Goal: Information Seeking & Learning: Learn about a topic

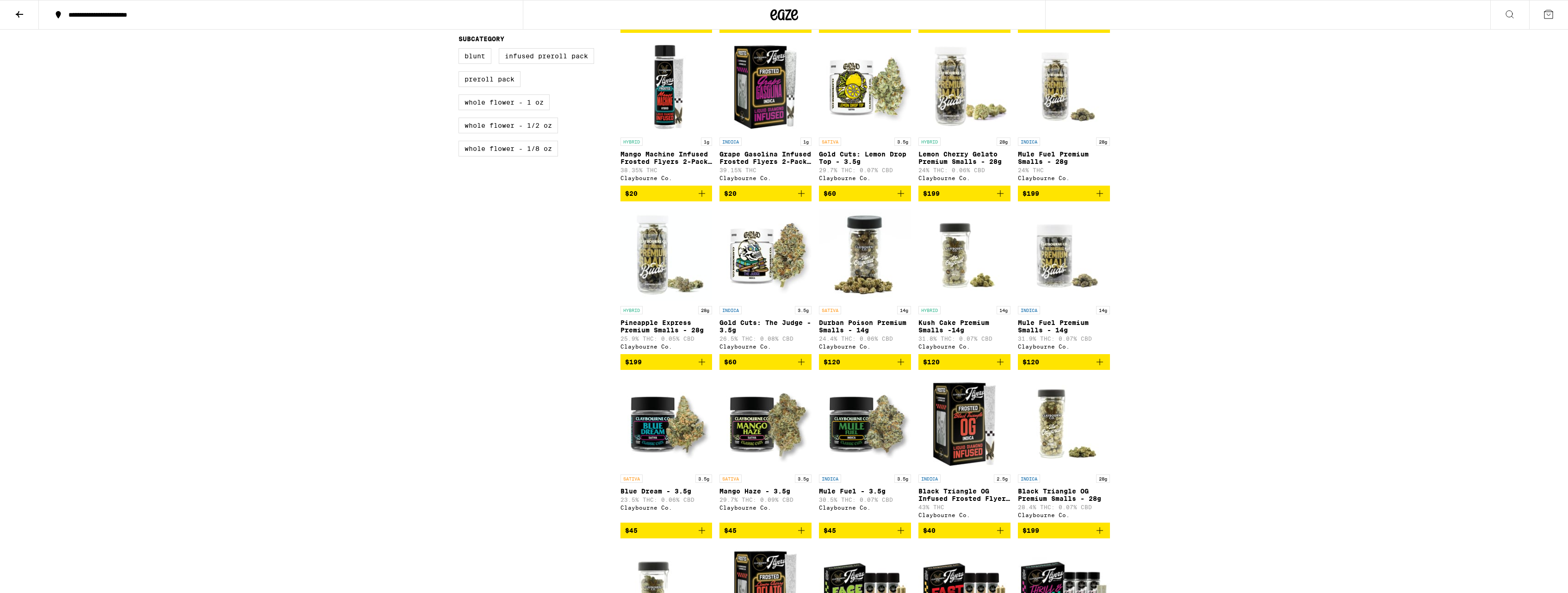
scroll to position [94, 0]
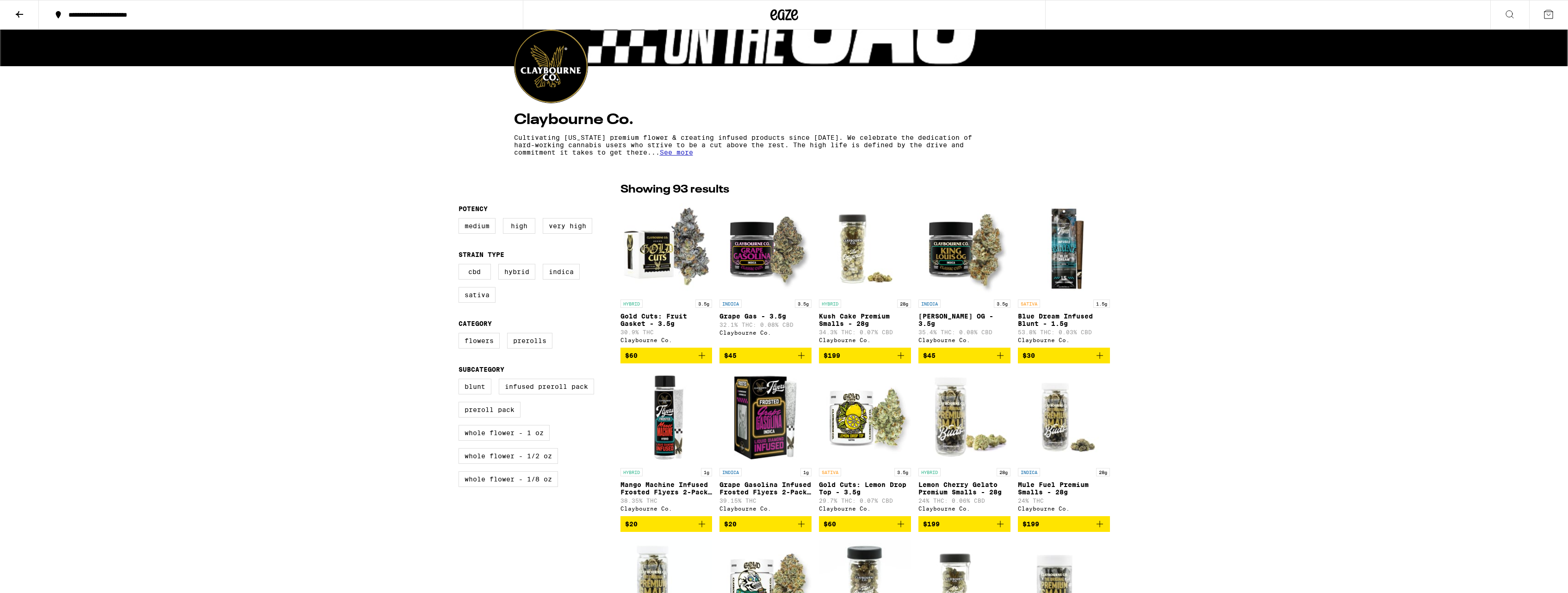
click at [685, 260] on img "Open page for Gold Cuts: Fruit Gasket - 3.5g from Claybourne Co." at bounding box center [666, 248] width 92 height 93
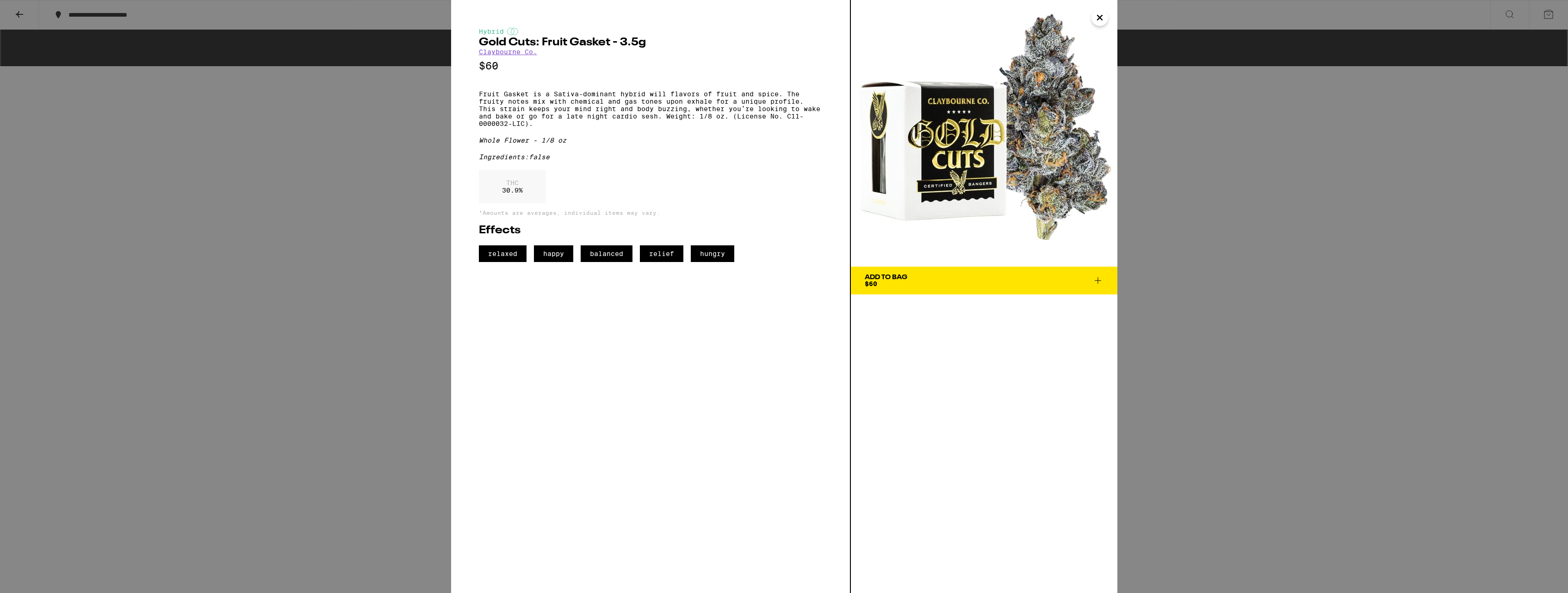
click at [1099, 16] on icon "Close" at bounding box center [1100, 17] width 11 height 14
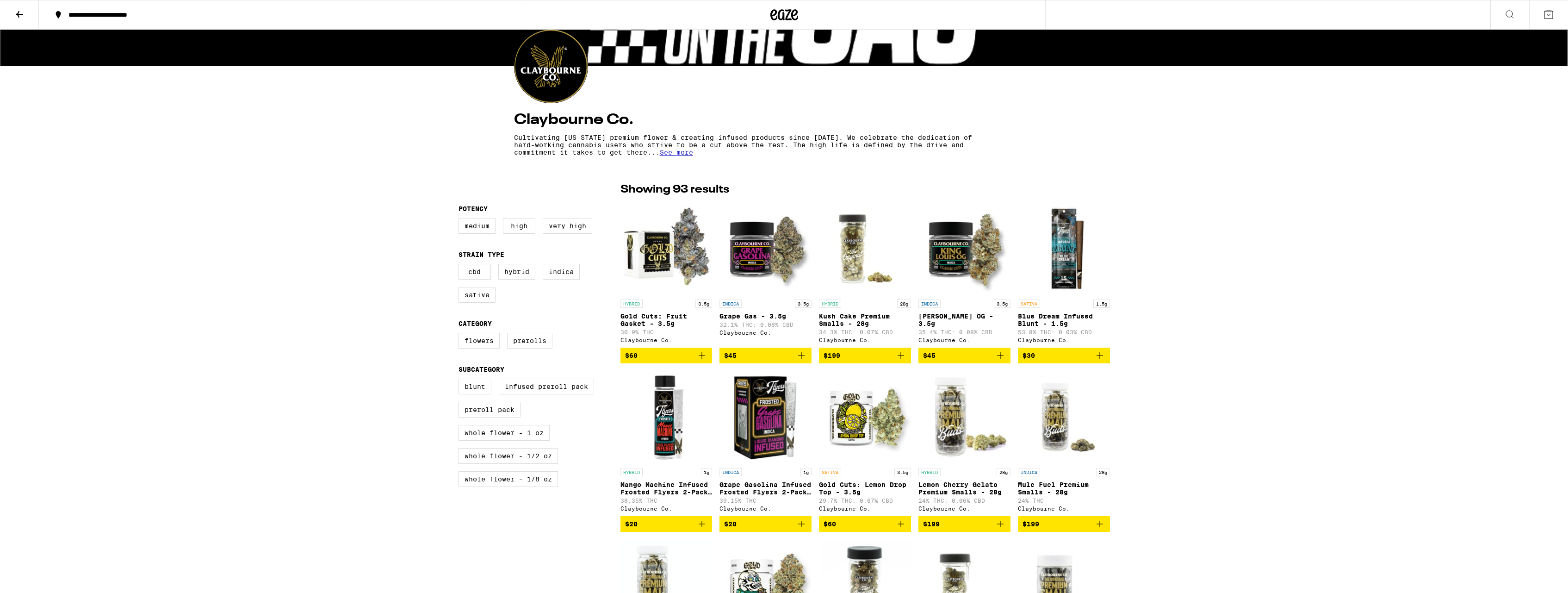
click at [867, 250] on img "Open page for Kush Cake Premium Smalls - 28g from Claybourne Co." at bounding box center [864, 248] width 92 height 93
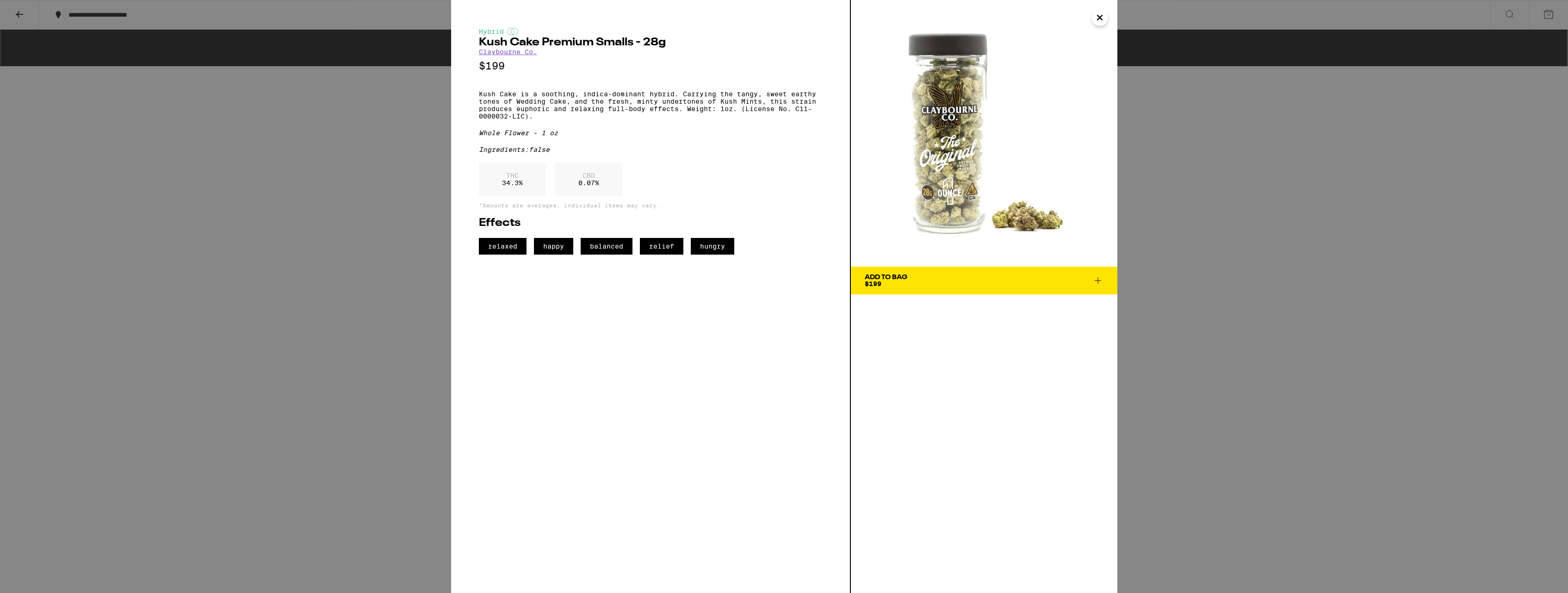
click at [1101, 19] on icon "Close" at bounding box center [1100, 17] width 11 height 14
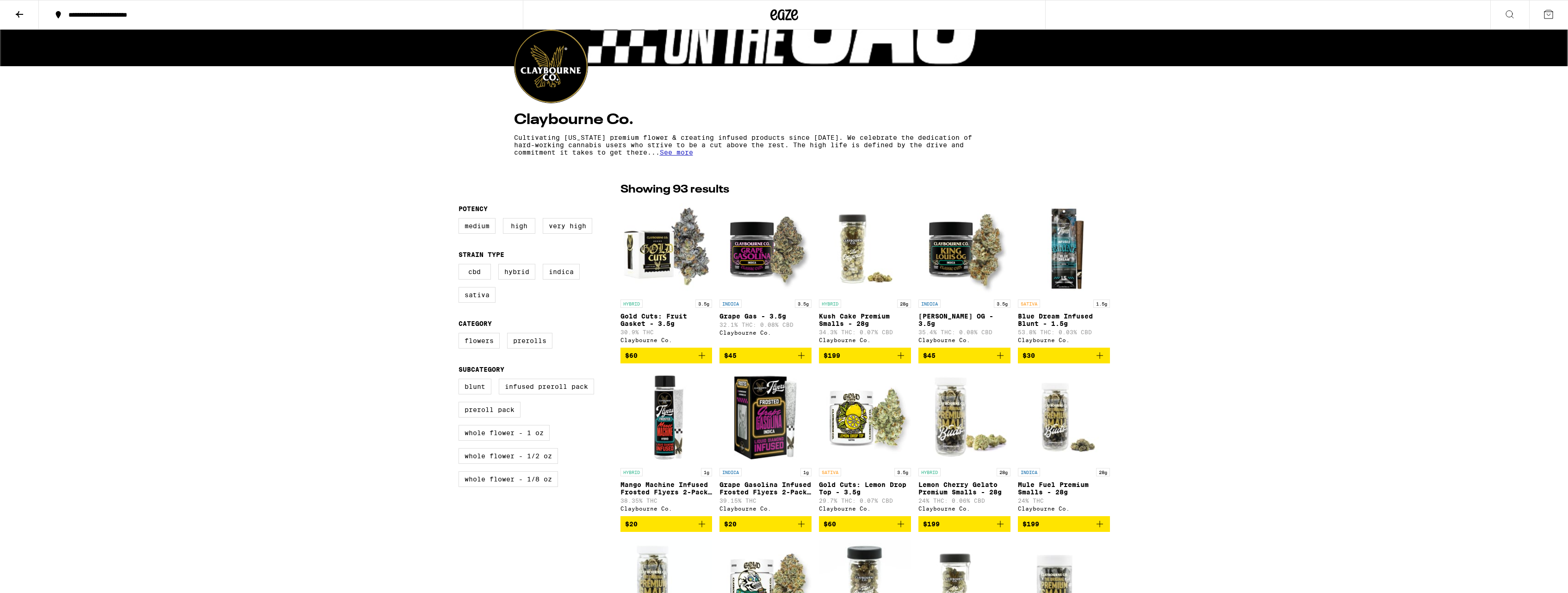
click at [774, 247] on img "Open page for Grape Gas - 3.5g from Claybourne Co." at bounding box center [765, 248] width 92 height 93
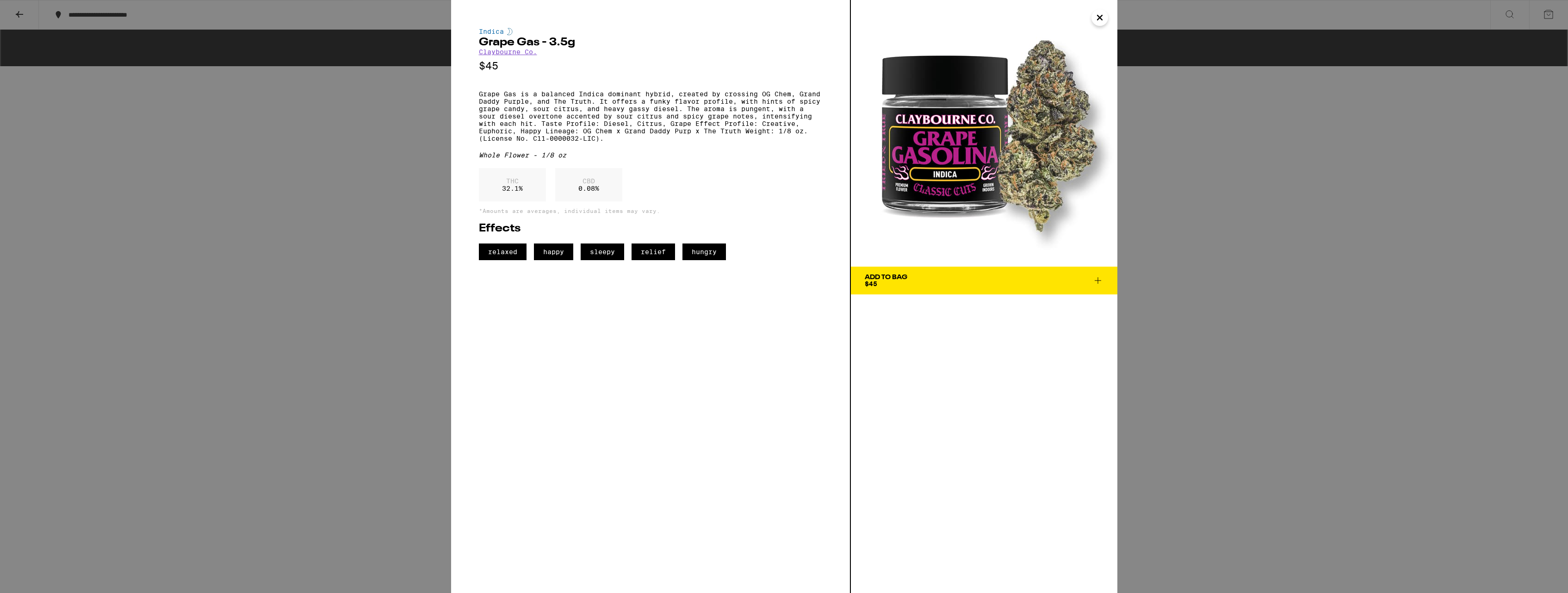
click at [1103, 18] on icon "Close" at bounding box center [1100, 17] width 11 height 14
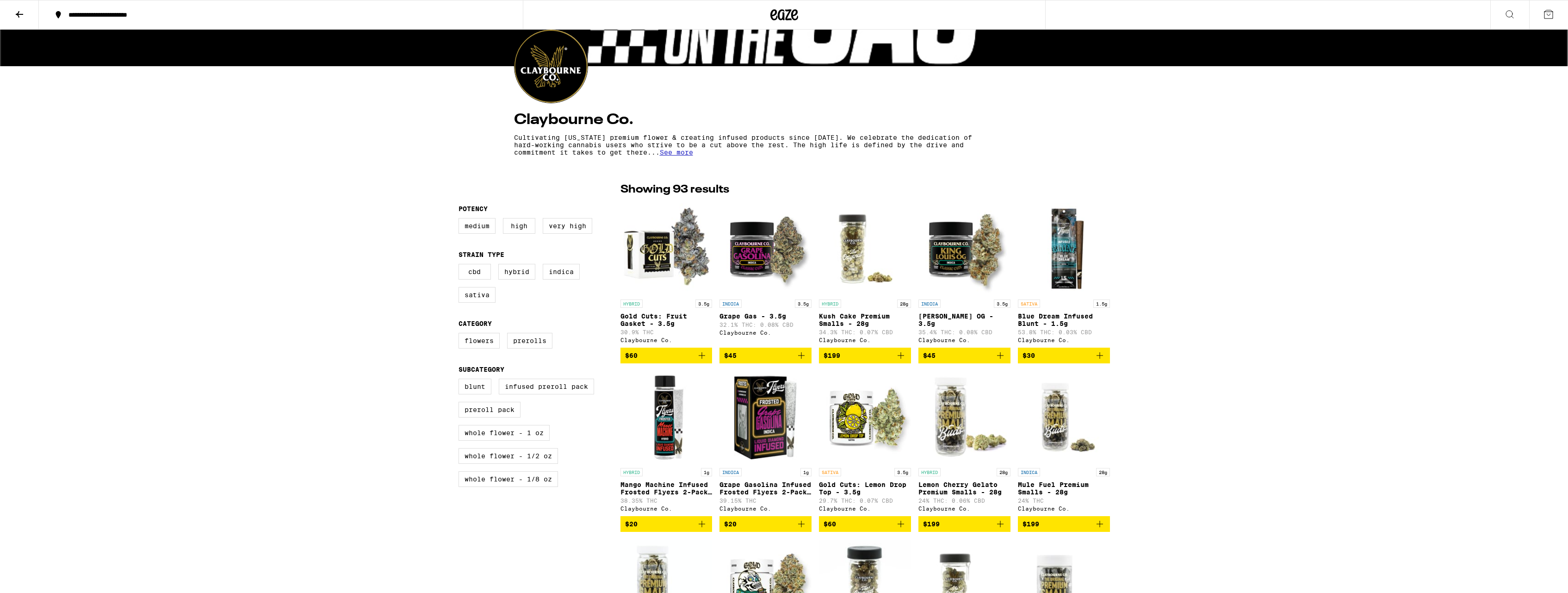
click at [956, 237] on img "Open page for King Louis OG - 3.5g from Claybourne Co." at bounding box center [964, 248] width 92 height 93
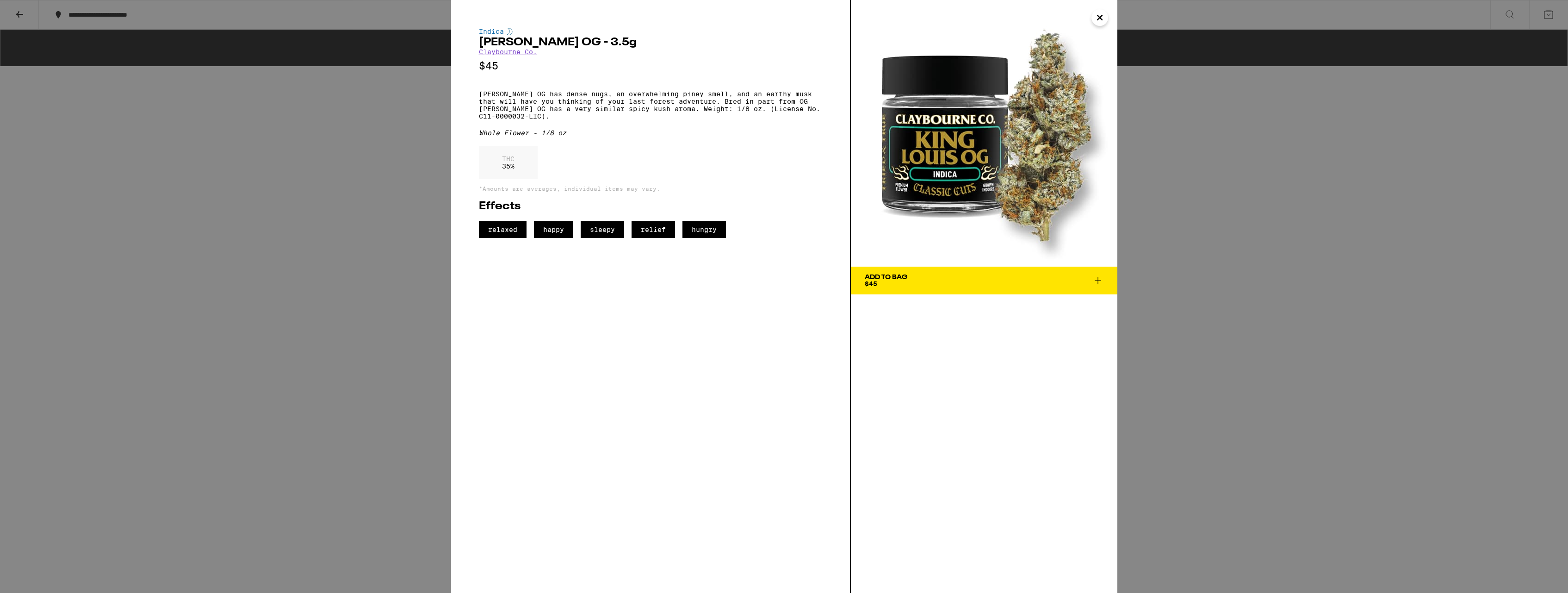
click at [1101, 12] on icon "Close" at bounding box center [1100, 17] width 11 height 14
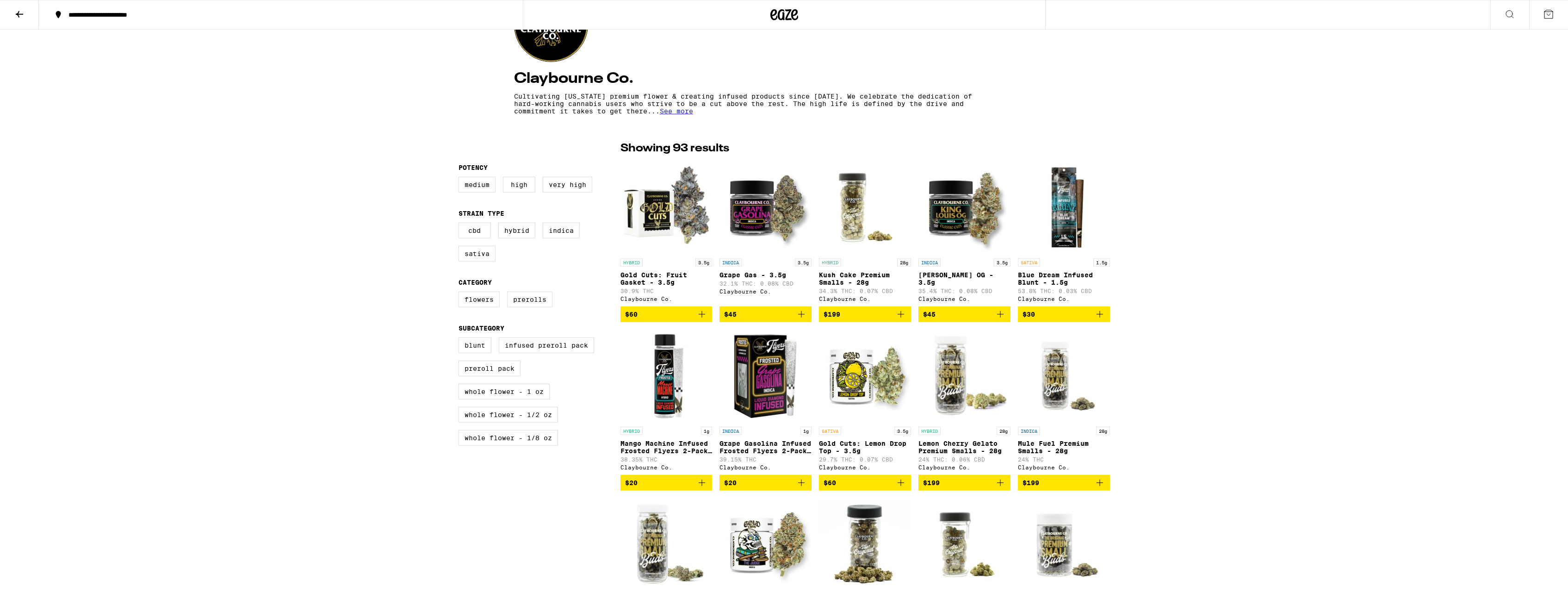
scroll to position [236, 0]
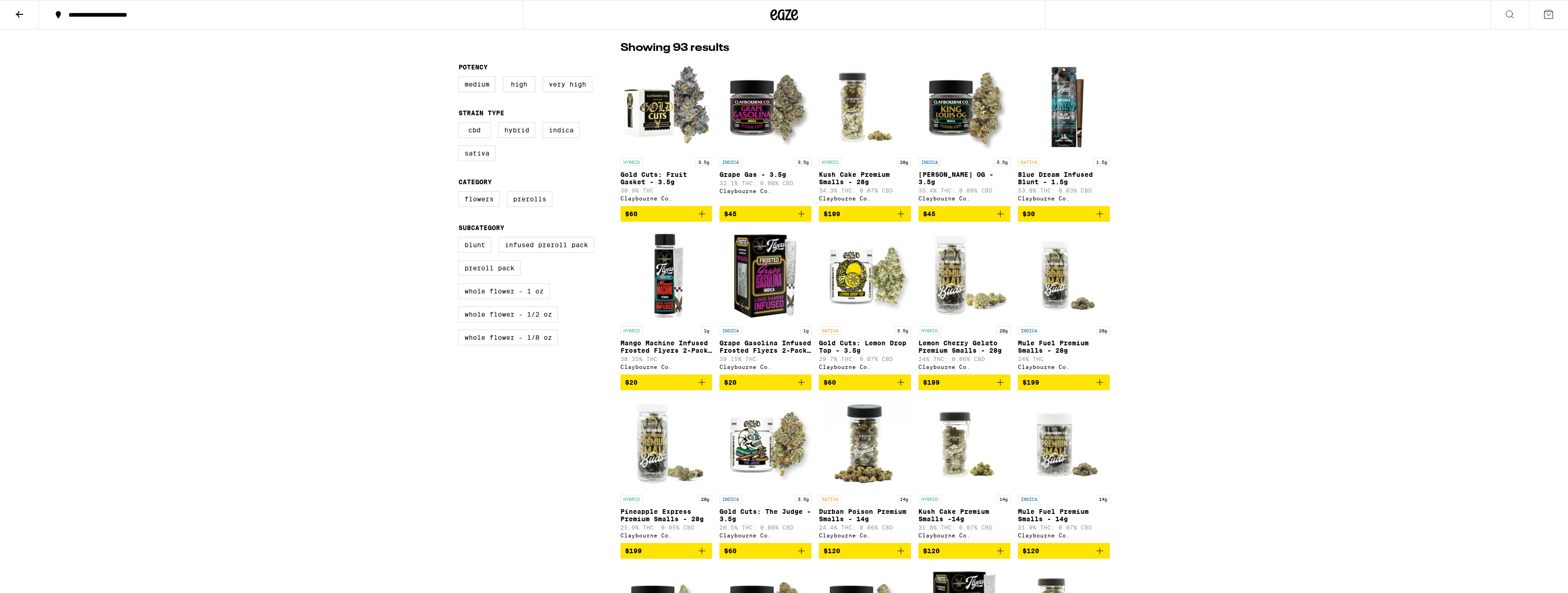
click at [975, 277] on img "Open page for Lemon Cherry Gelato Premium Smalls - 28g from Claybourne Co." at bounding box center [964, 275] width 92 height 93
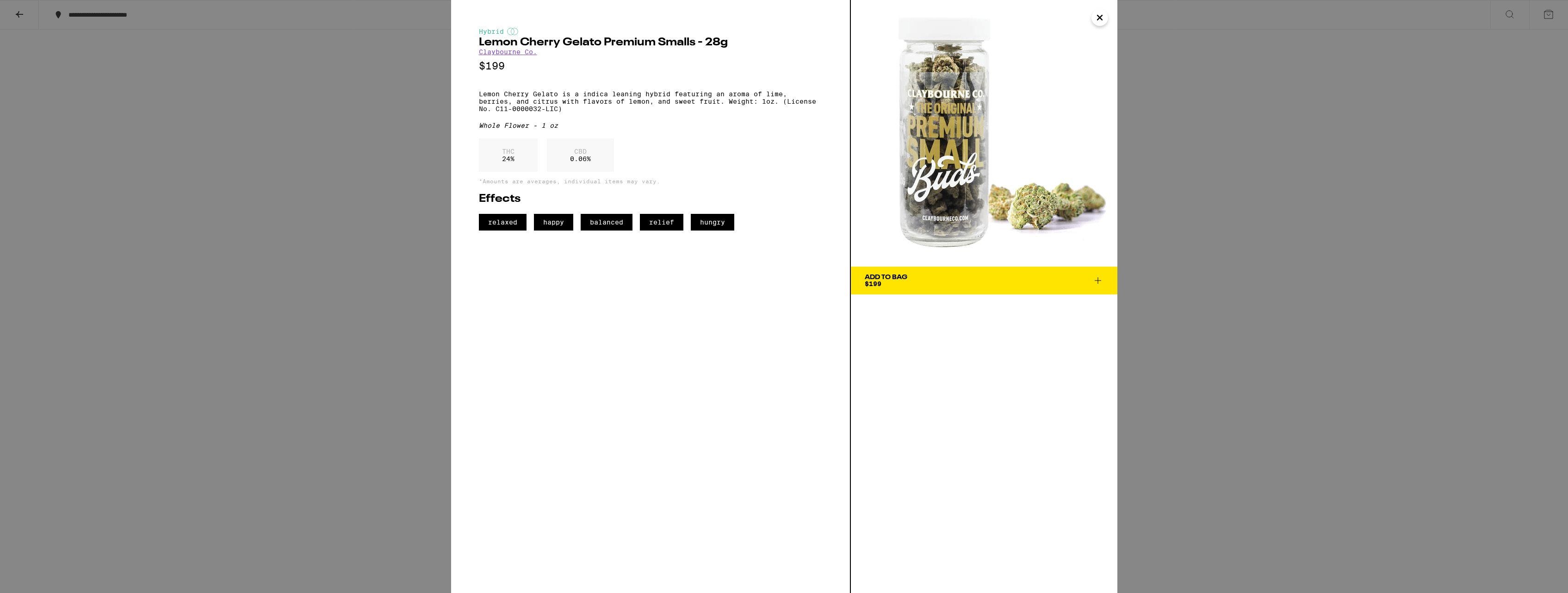
click at [1098, 21] on icon "Close" at bounding box center [1100, 17] width 11 height 14
